Goal: Task Accomplishment & Management: Manage account settings

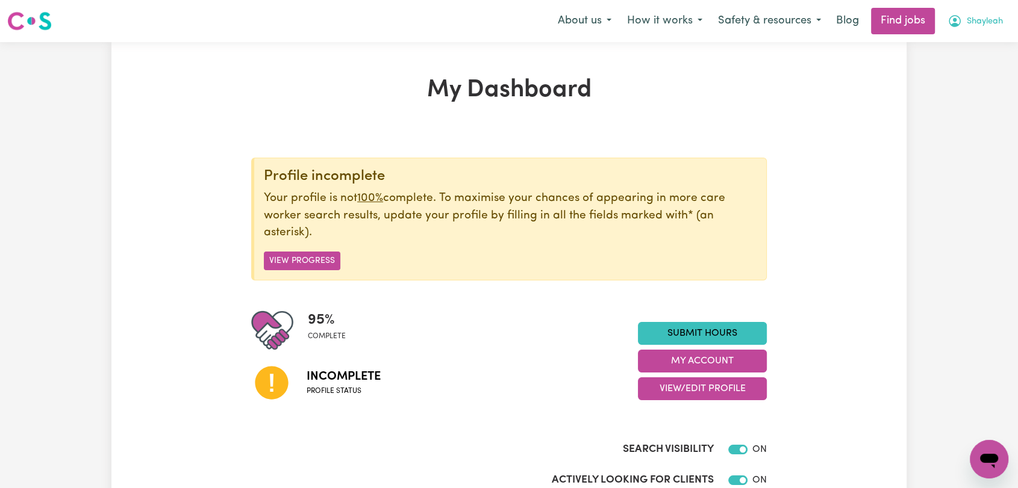
click at [981, 23] on span "Shayleah" at bounding box center [984, 21] width 36 height 13
click at [939, 98] on link "Logout" at bounding box center [962, 92] width 95 height 23
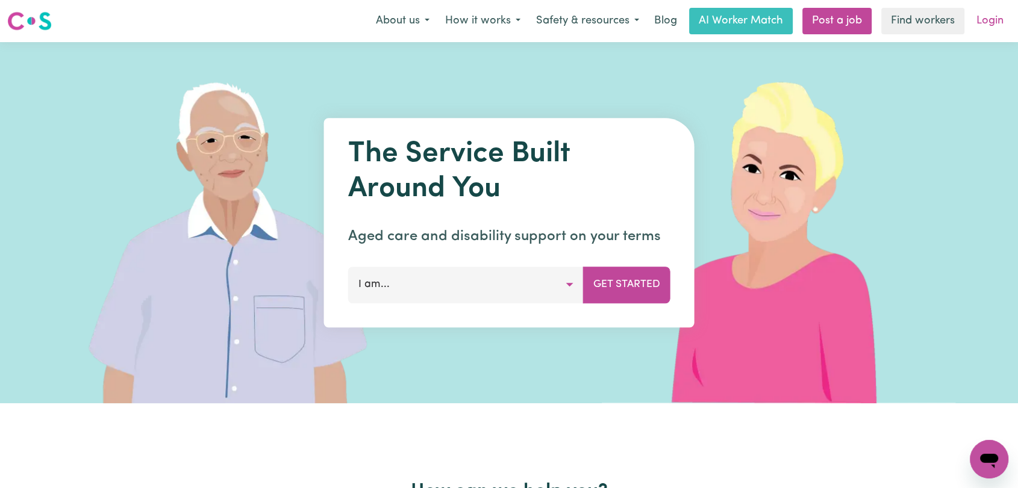
click at [987, 21] on link "Login" at bounding box center [990, 21] width 42 height 26
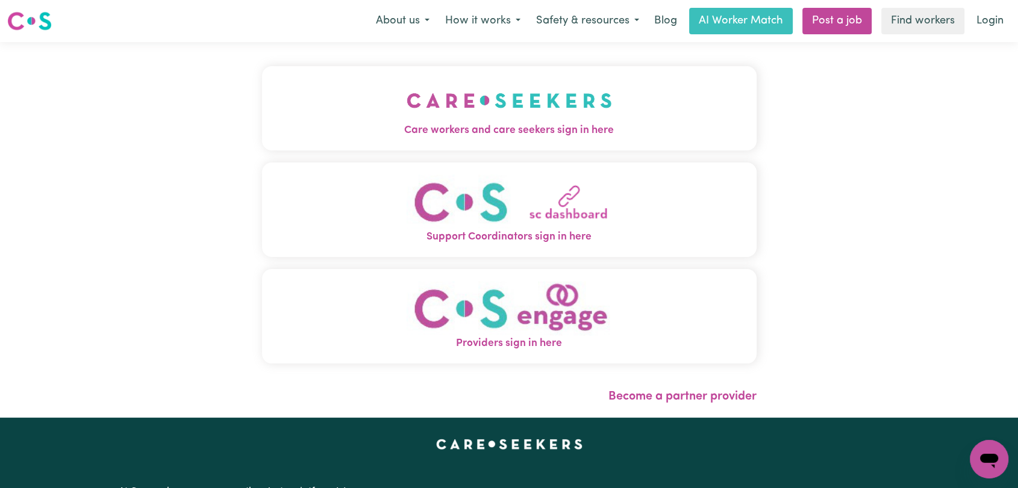
click at [650, 115] on button "Care workers and care seekers sign in here" at bounding box center [509, 108] width 494 height 84
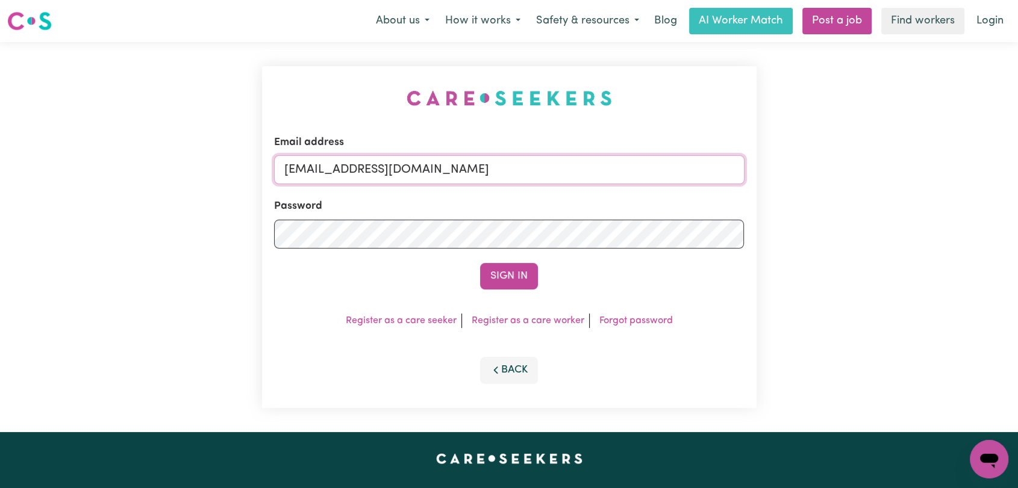
drag, startPoint x: 573, startPoint y: 170, endPoint x: 552, endPoint y: 179, distance: 22.9
click at [573, 170] on input "[EMAIL_ADDRESS][DOMAIN_NAME]" at bounding box center [509, 169] width 470 height 29
drag, startPoint x: 345, startPoint y: 170, endPoint x: 620, endPoint y: 200, distance: 276.1
click at [620, 200] on form "Email address Superuser~jakedworkin@hotmail.com Password Sign In" at bounding box center [509, 212] width 470 height 155
type input "Superuser~alexbolima@gmail.com"
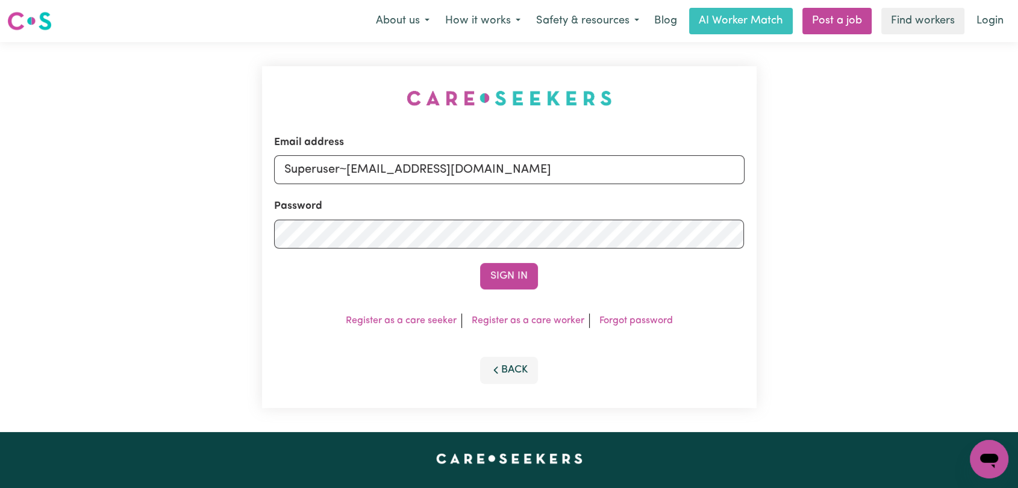
click at [517, 272] on button "Sign In" at bounding box center [509, 276] width 58 height 26
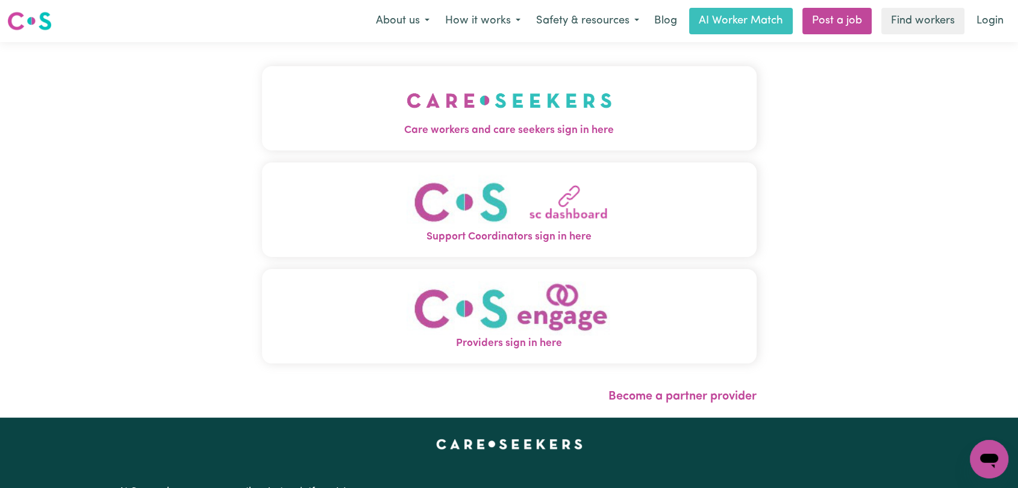
click at [505, 112] on img "Care workers and care seekers sign in here" at bounding box center [508, 100] width 205 height 45
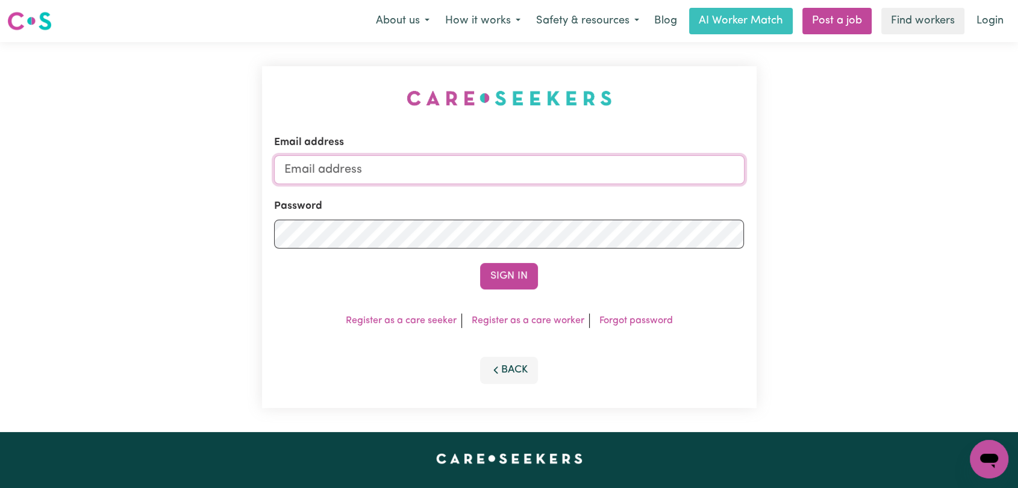
type input "[EMAIL_ADDRESS][DOMAIN_NAME]"
click at [505, 271] on button "Sign In" at bounding box center [509, 276] width 58 height 26
